Goal: Download file/media

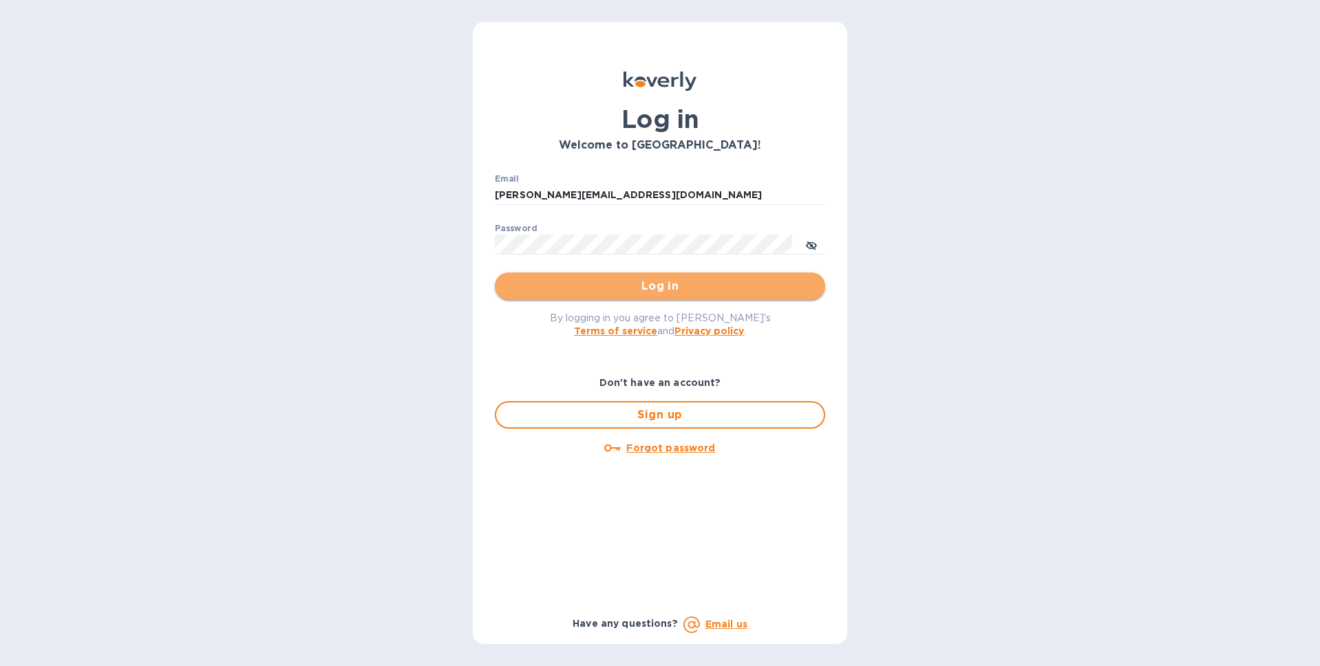
click at [659, 286] on span "Log in" at bounding box center [660, 286] width 308 height 17
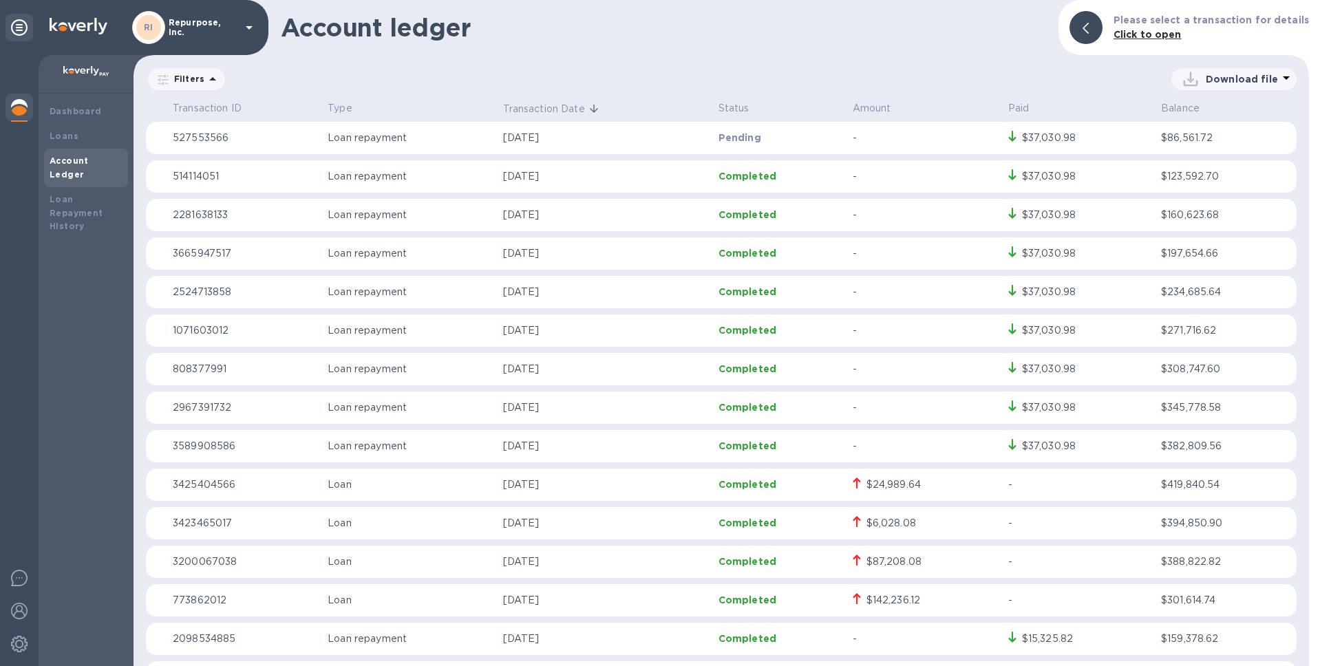
click at [205, 76] on icon at bounding box center [212, 79] width 17 height 17
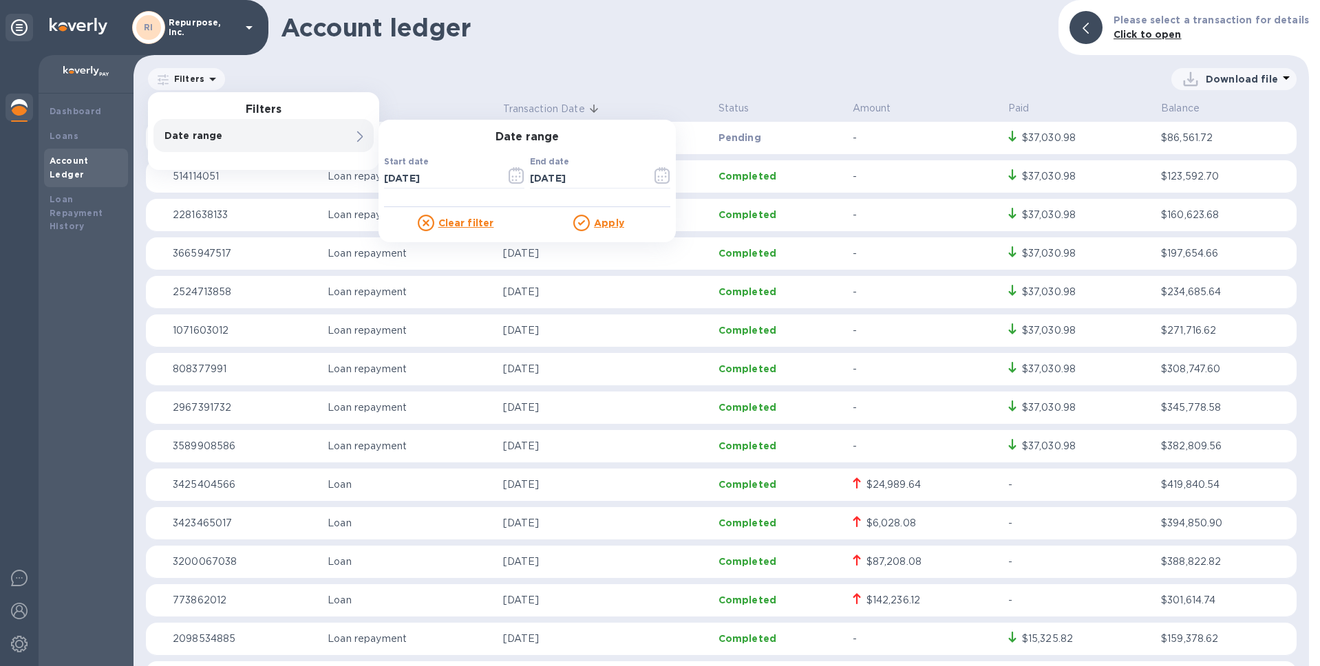
click at [324, 125] on div "Date range" at bounding box center [264, 135] width 220 height 33
click at [516, 175] on icon "button" at bounding box center [517, 175] width 16 height 17
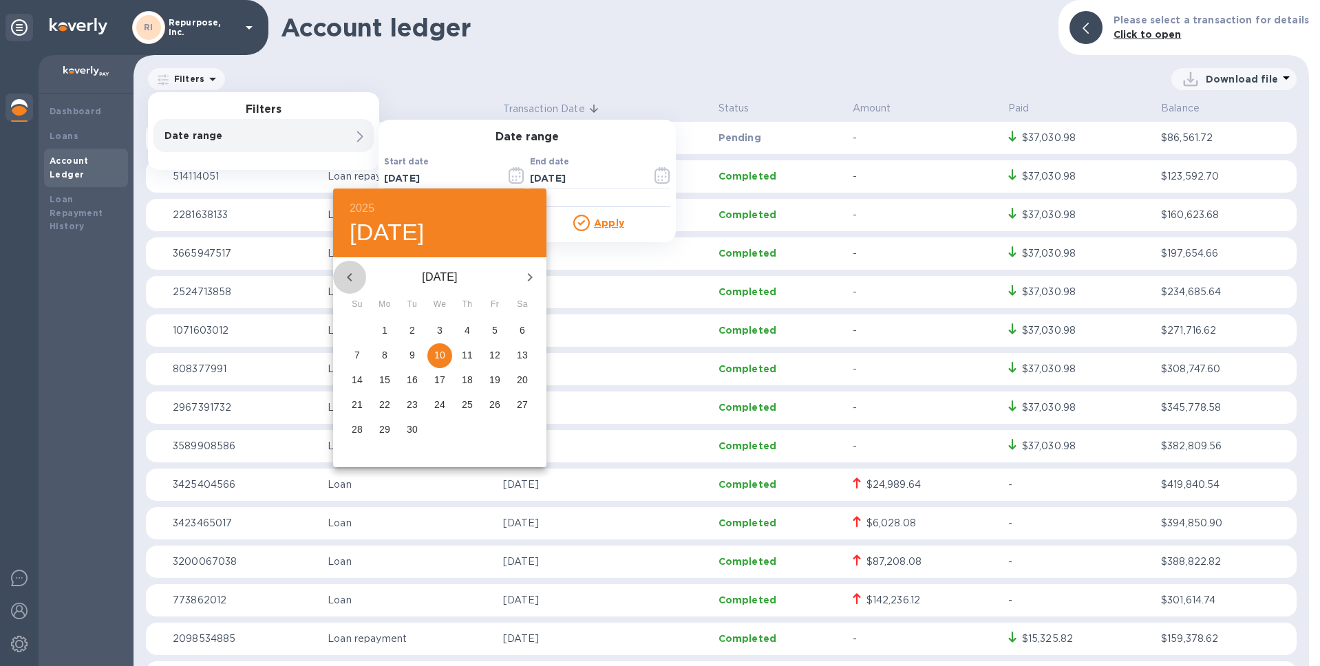
click at [355, 276] on icon "button" at bounding box center [349, 277] width 17 height 17
click at [493, 331] on p "1" at bounding box center [495, 331] width 6 height 14
type input "08/01/2025"
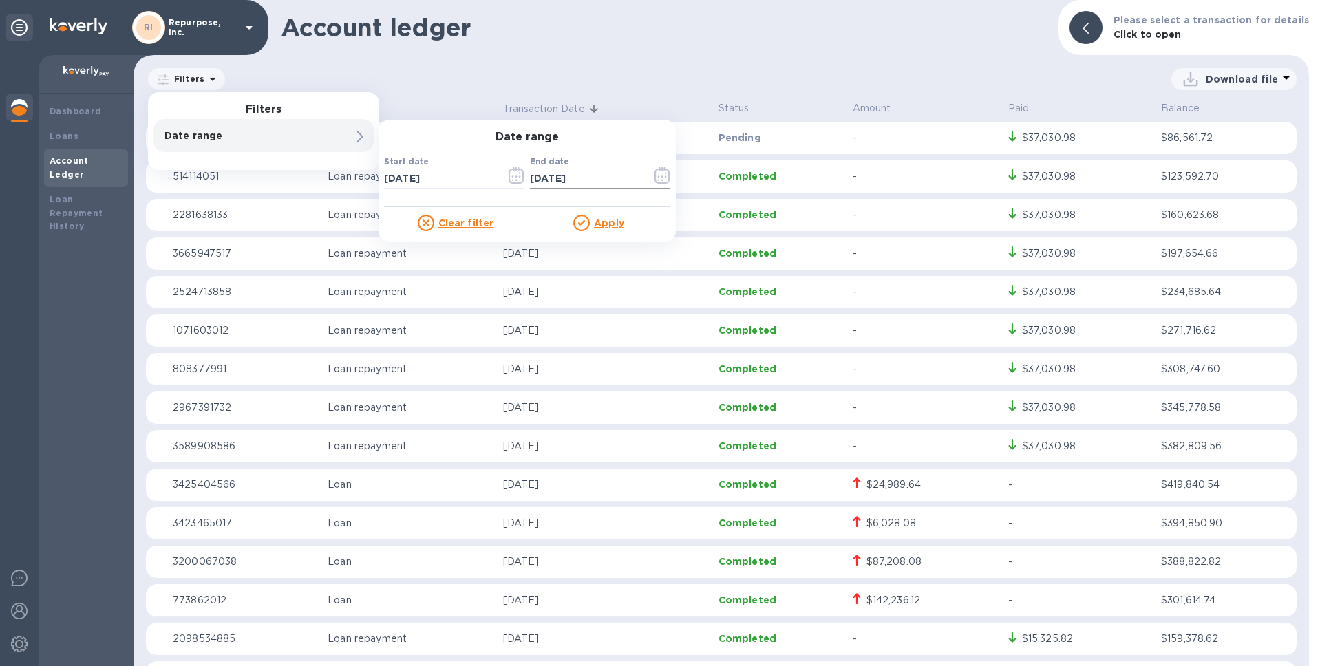
click at [665, 171] on icon "button" at bounding box center [663, 175] width 16 height 17
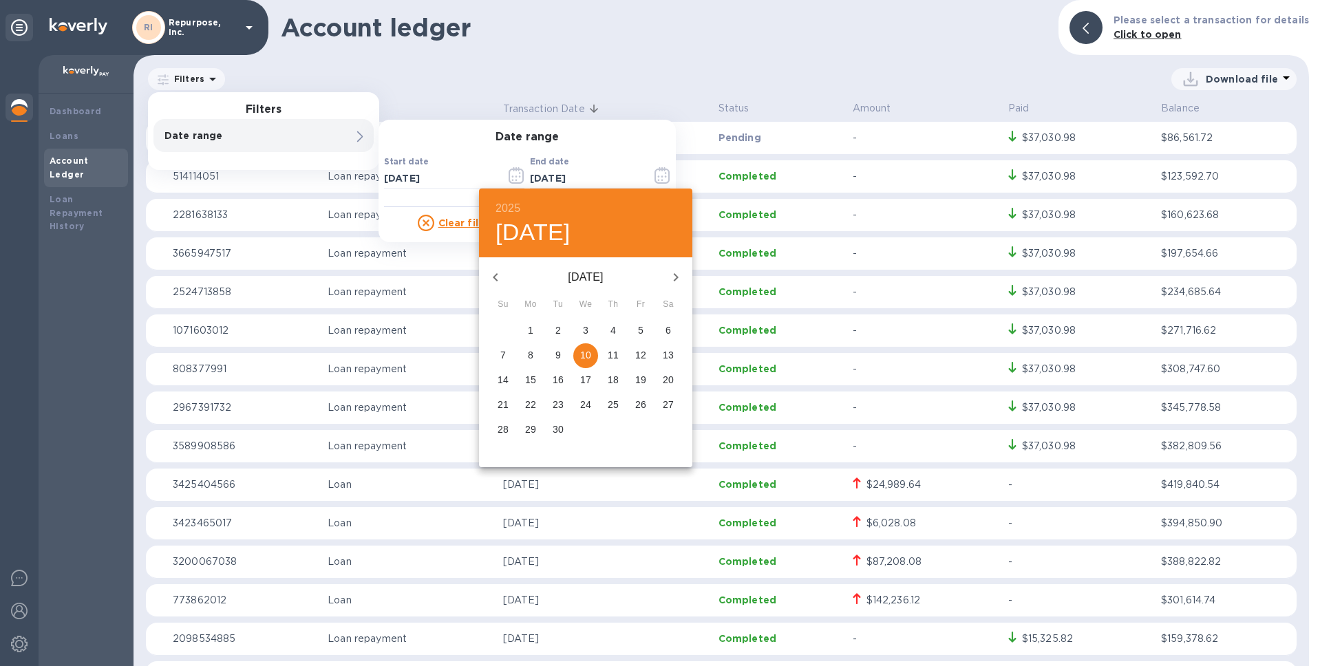
click at [500, 276] on icon "button" at bounding box center [495, 277] width 17 height 17
click at [501, 456] on p "31" at bounding box center [503, 454] width 11 height 14
type input "08/31/2025"
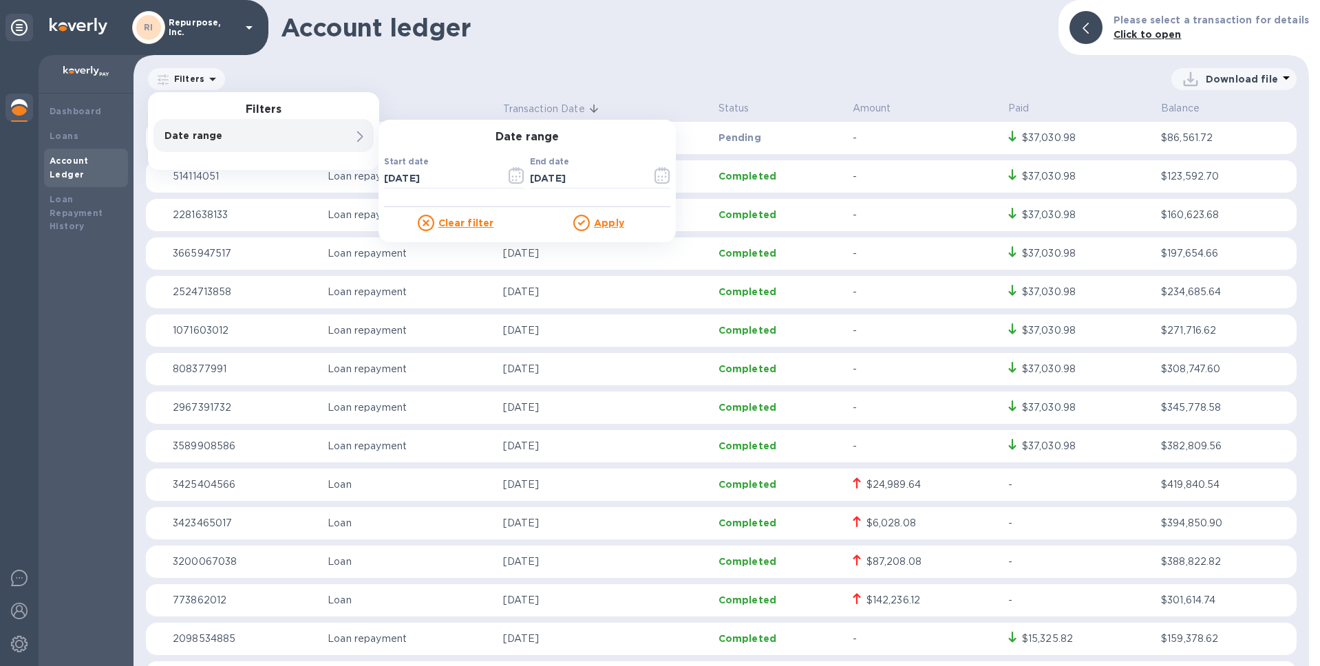
click at [599, 223] on u "Apply" at bounding box center [609, 223] width 30 height 11
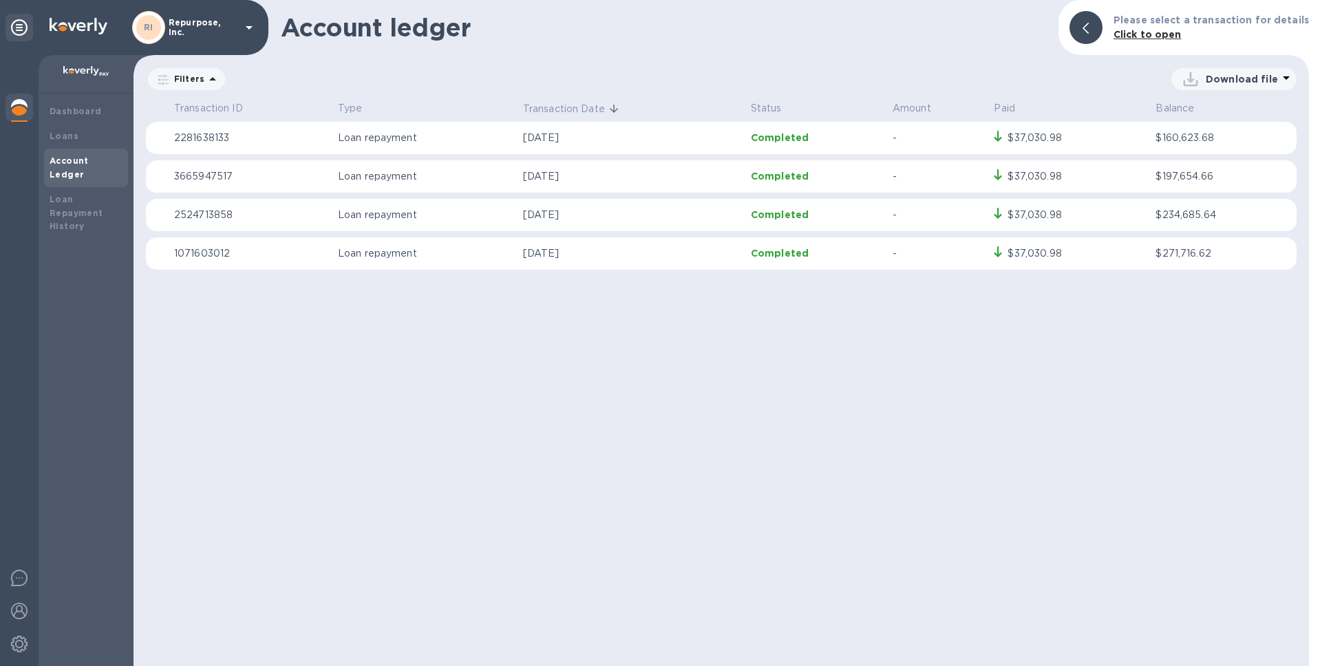
click at [1198, 75] on icon at bounding box center [1191, 79] width 22 height 22
click at [1196, 151] on li "PDF file" at bounding box center [1235, 150] width 94 height 39
